Goal: Task Accomplishment & Management: Manage account settings

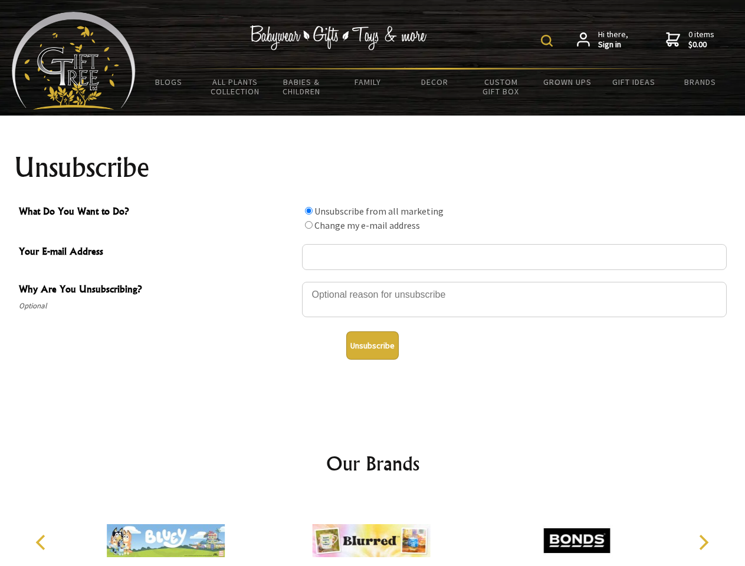
click at [548, 41] on img at bounding box center [547, 41] width 12 height 12
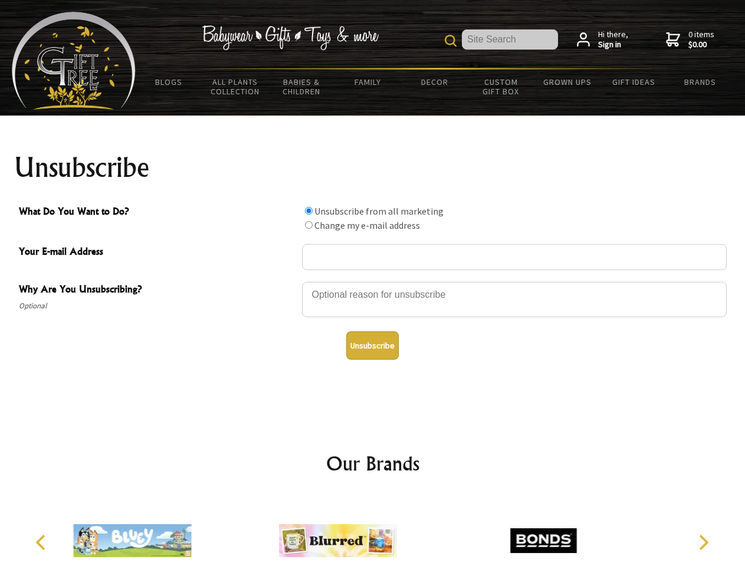
click at [373, 281] on div at bounding box center [514, 301] width 425 height 41
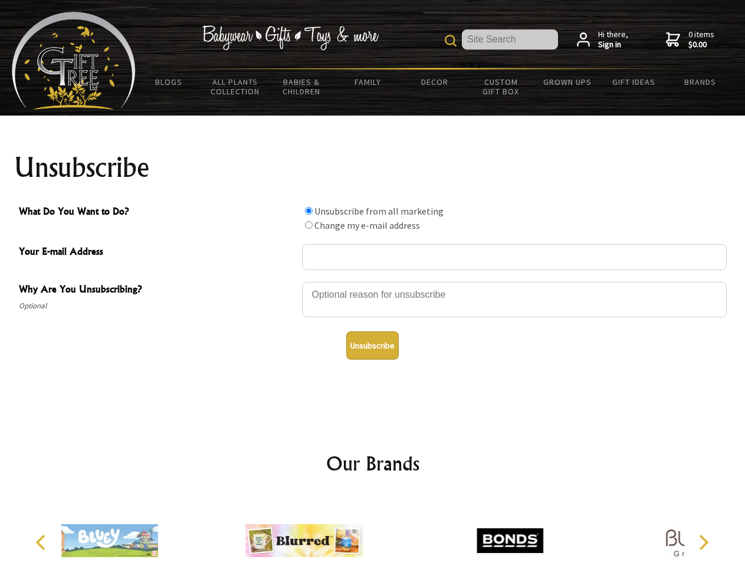
click at [308, 210] on input "What Do You Want to Do?" at bounding box center [309, 211] width 8 height 8
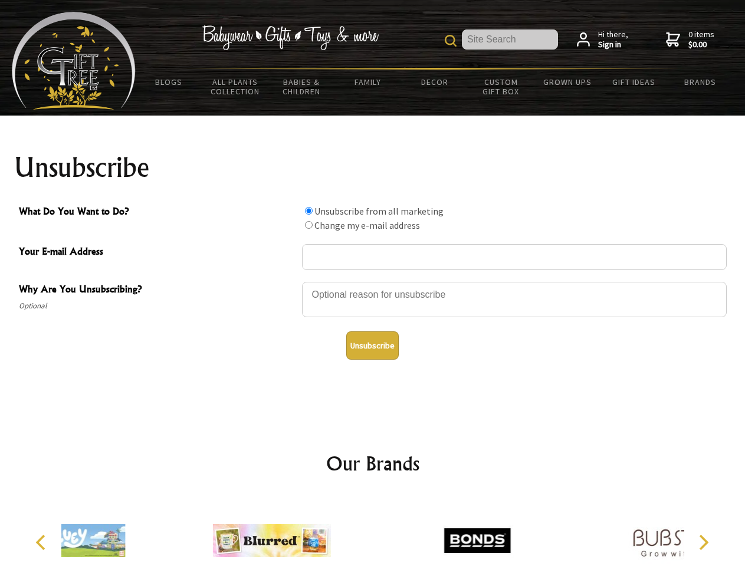
click at [308, 225] on input "What Do You Want to Do?" at bounding box center [309, 225] width 8 height 8
radio input "true"
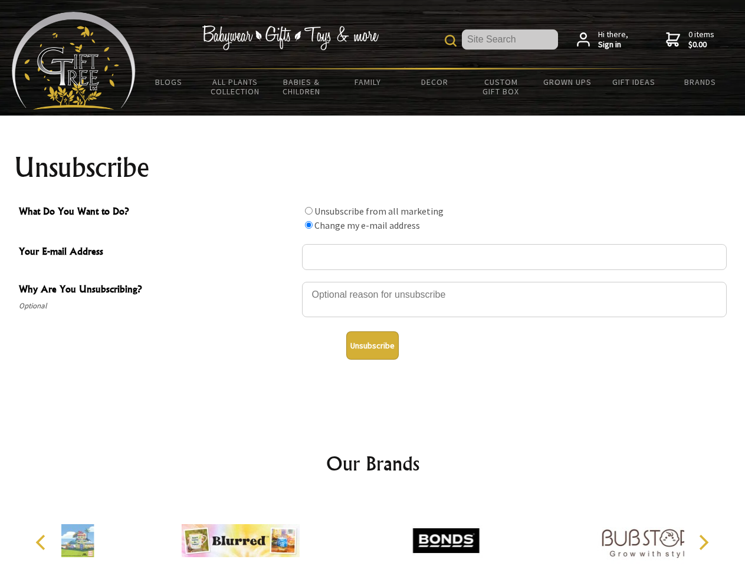
click at [372, 346] on button "Unsubscribe" at bounding box center [372, 345] width 52 height 28
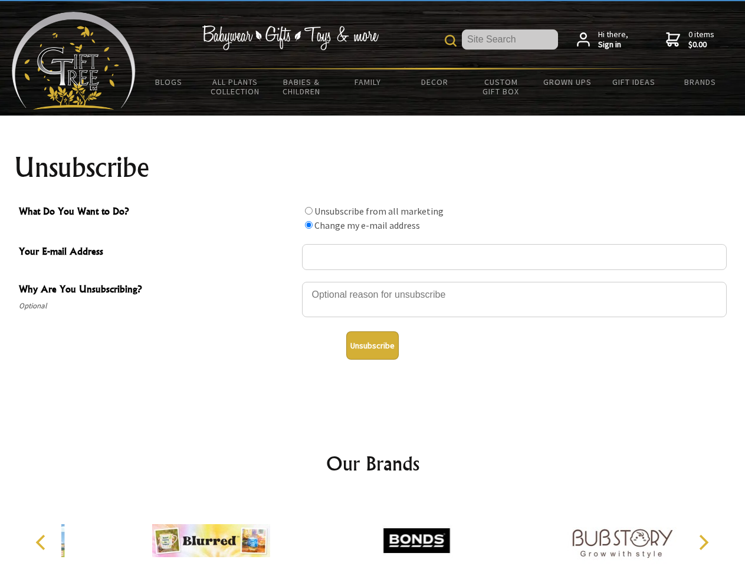
click at [42, 542] on icon "Previous" at bounding box center [41, 542] width 15 height 15
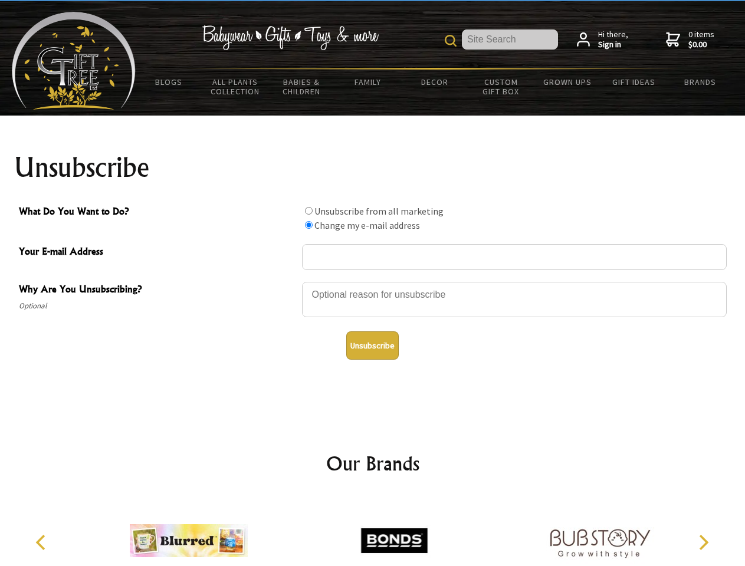
click at [703, 542] on icon "Next" at bounding box center [702, 542] width 15 height 15
